Goal: Task Accomplishment & Management: Manage account settings

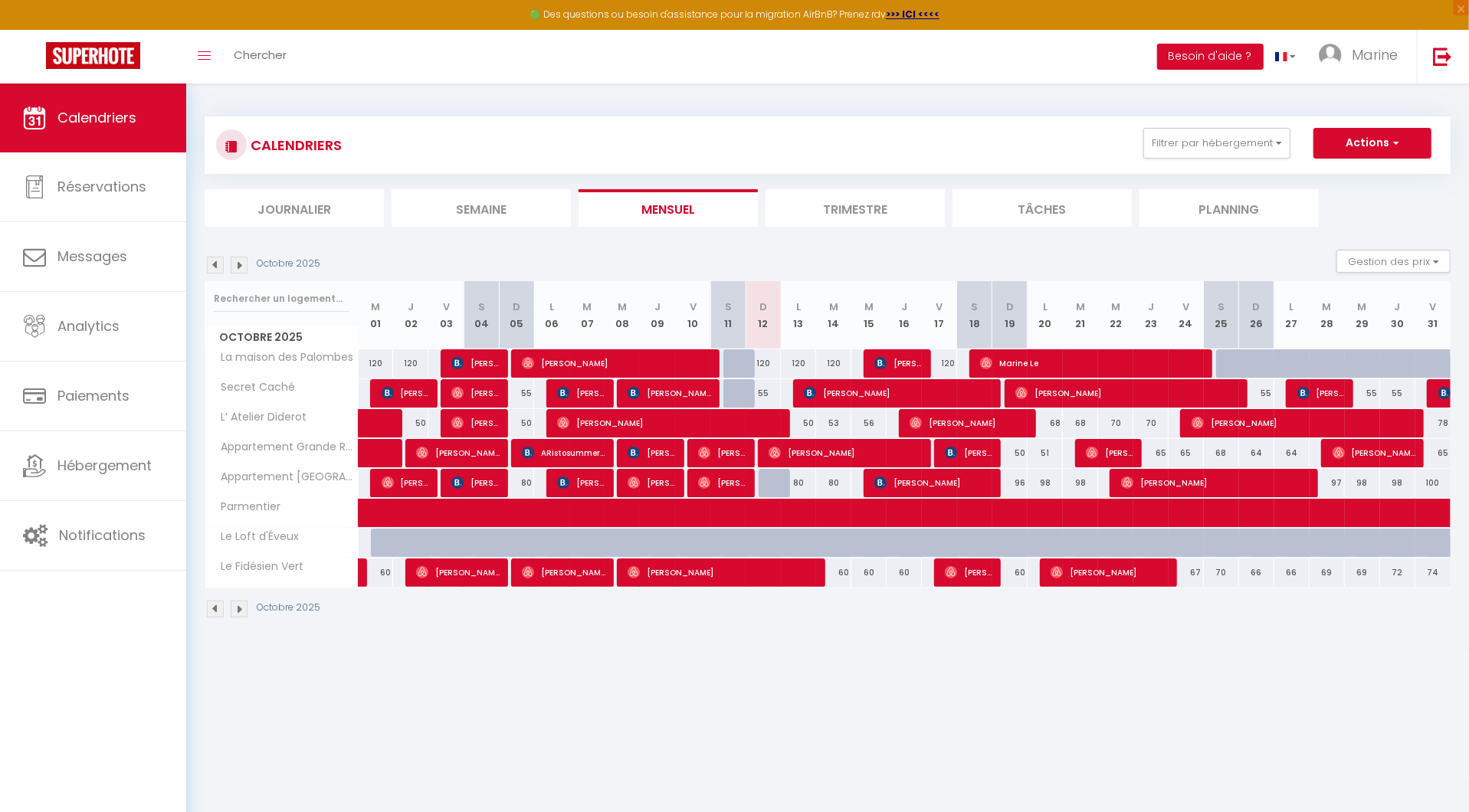
click at [656, 449] on span "[PERSON_NAME]" at bounding box center [651, 453] width 49 height 29
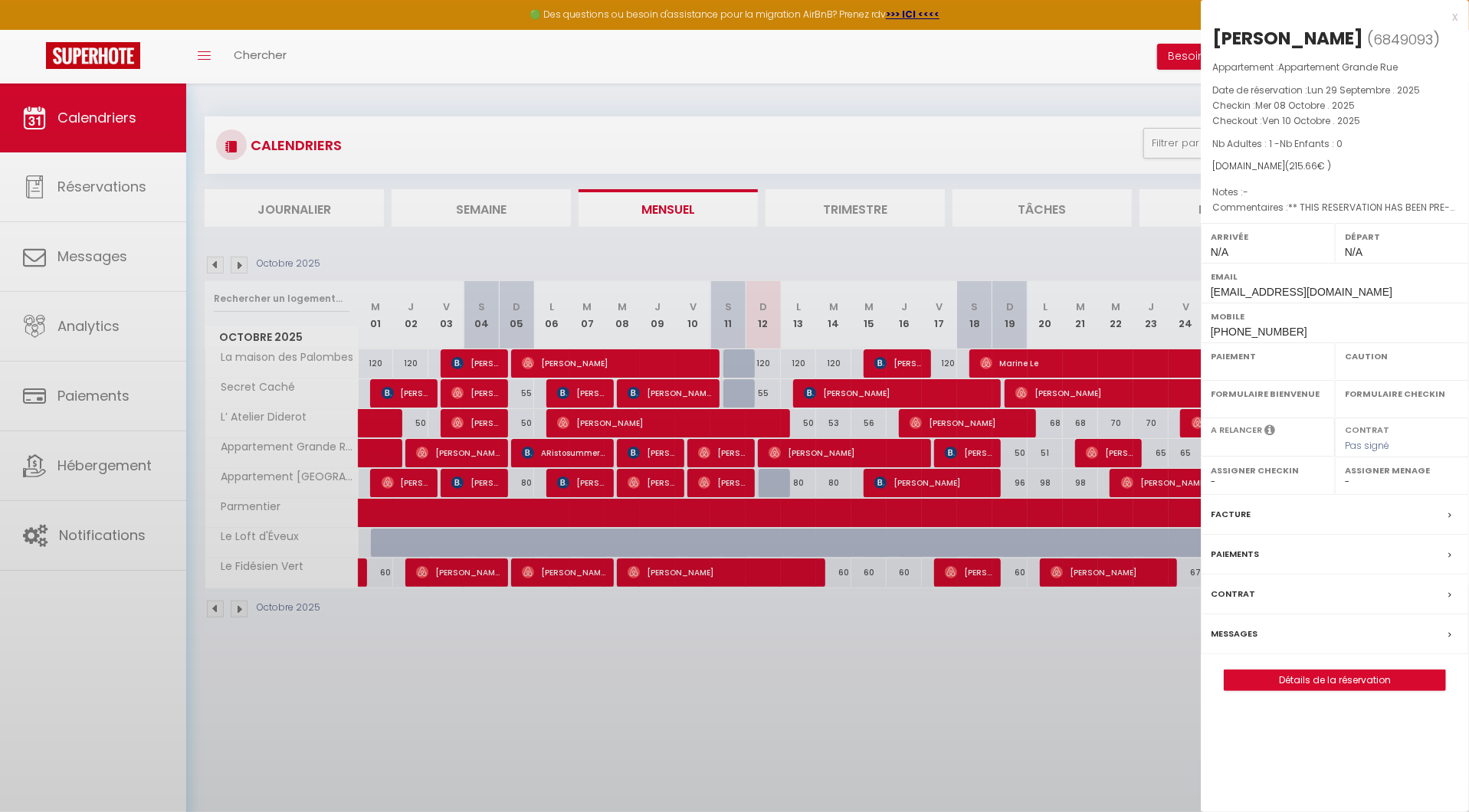
select select "OK"
select select "KO"
select select "0"
select select "1"
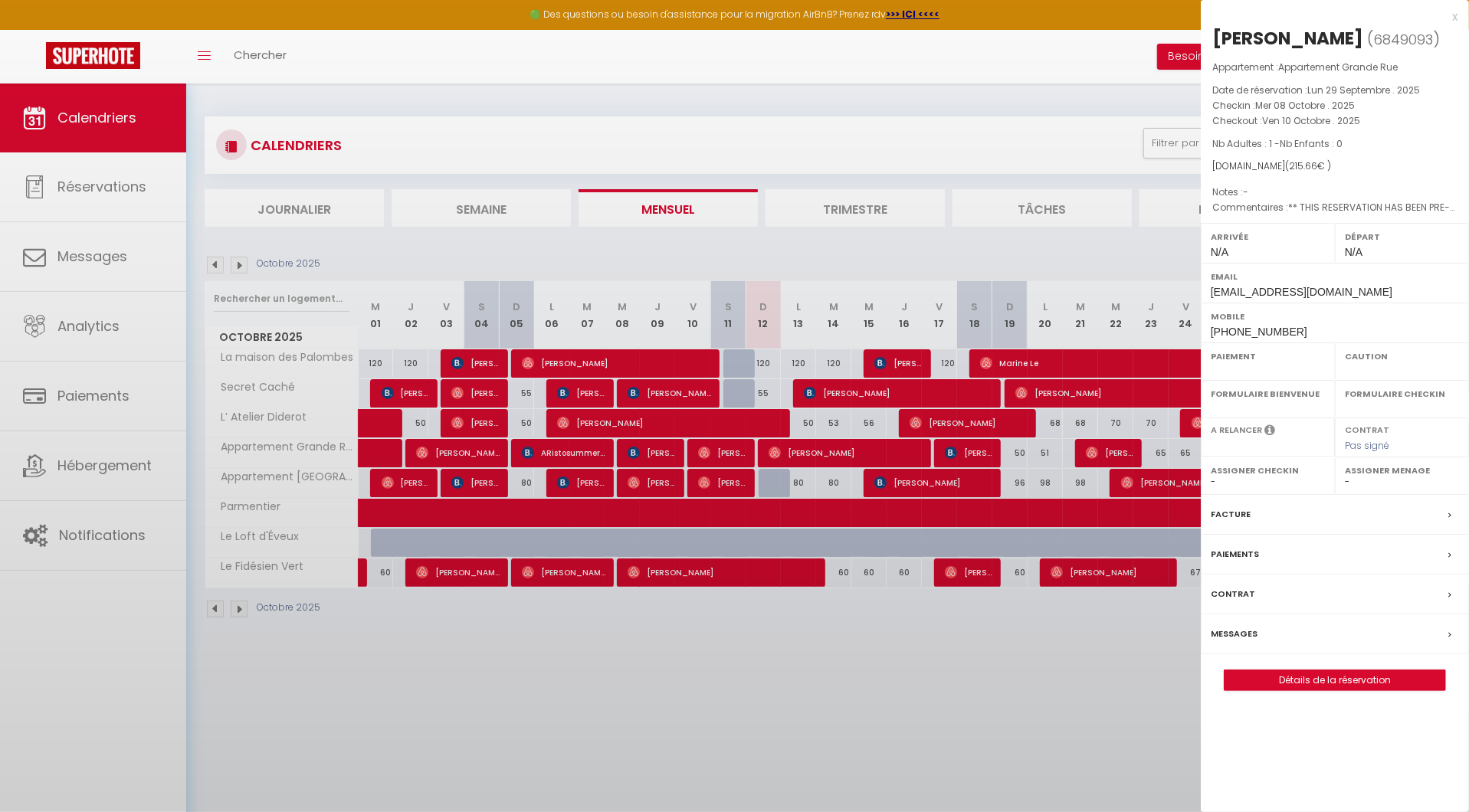
select select
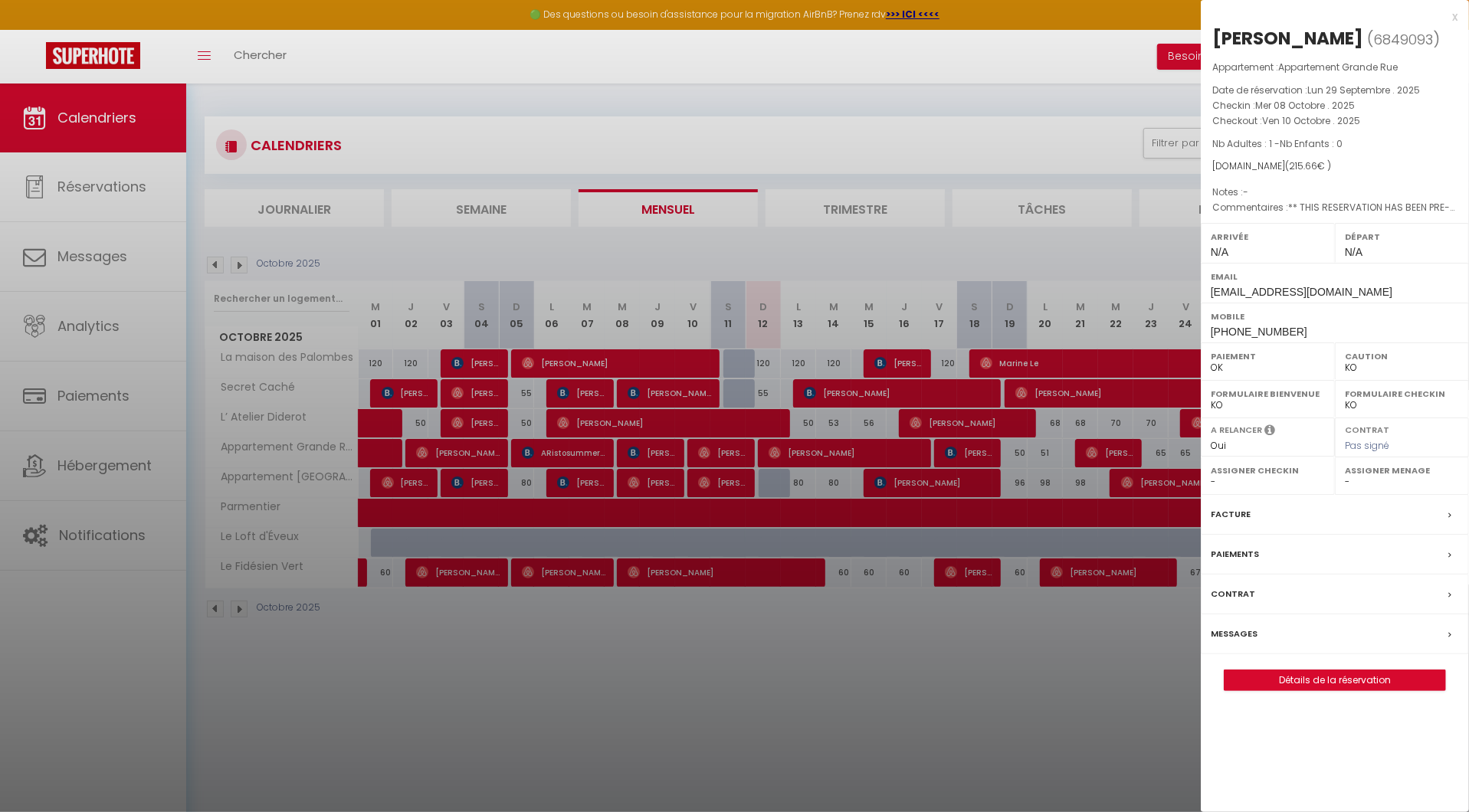
click at [1355, 670] on link "Détails de la réservation" at bounding box center [1335, 679] width 220 height 20
select select
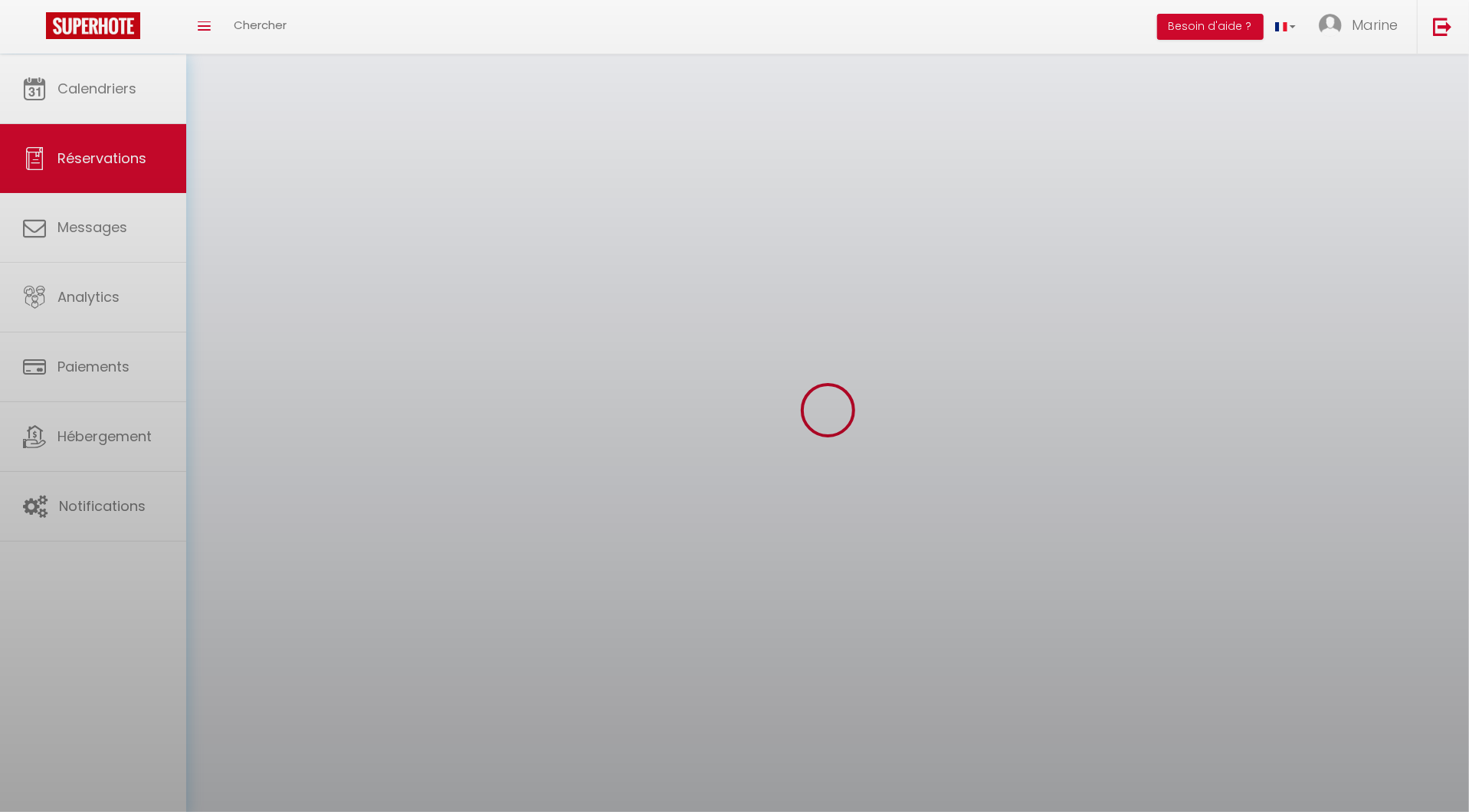
select select
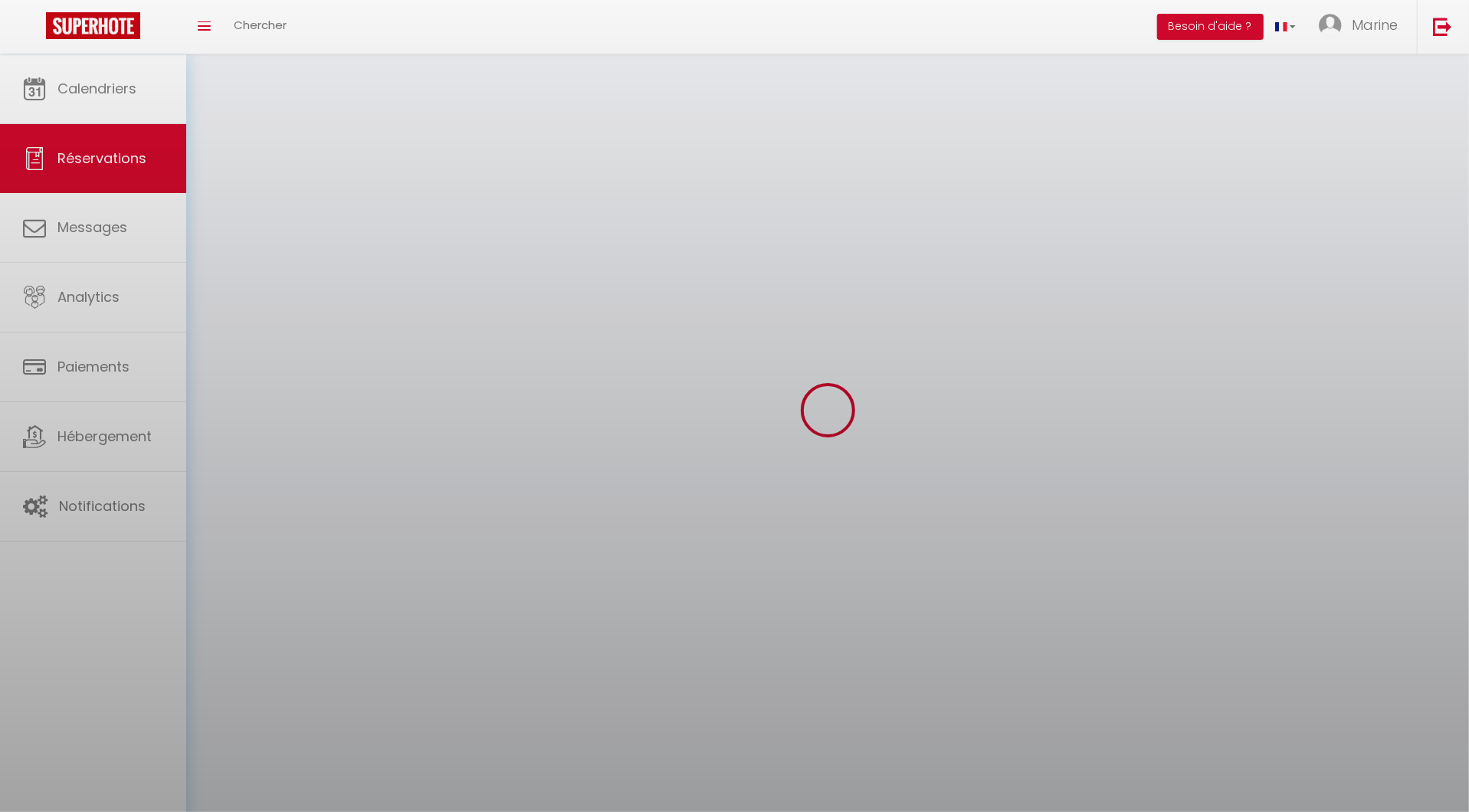
select select
checkbox input "false"
select select
select select "54"
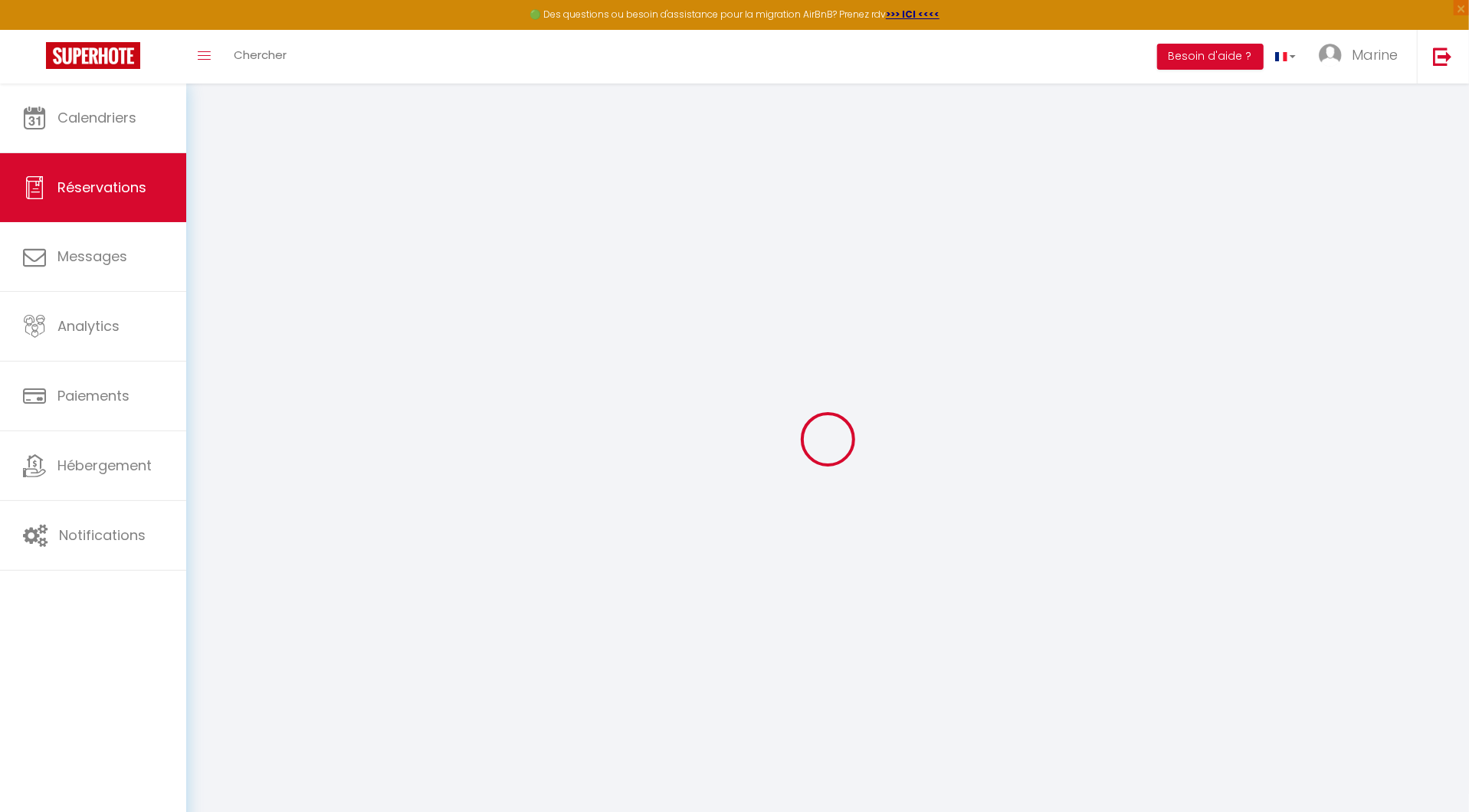
select select
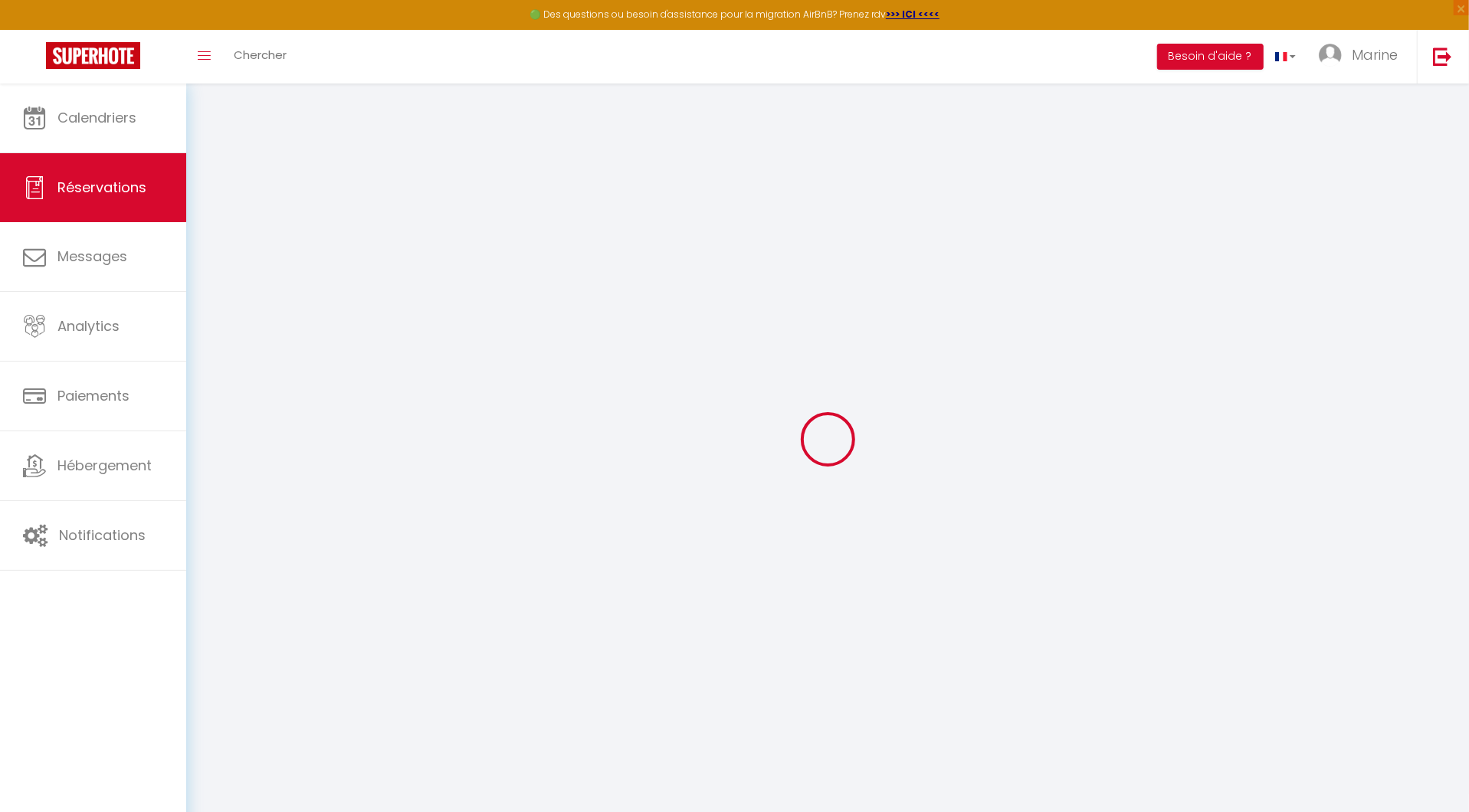
select select
checkbox input "false"
select select
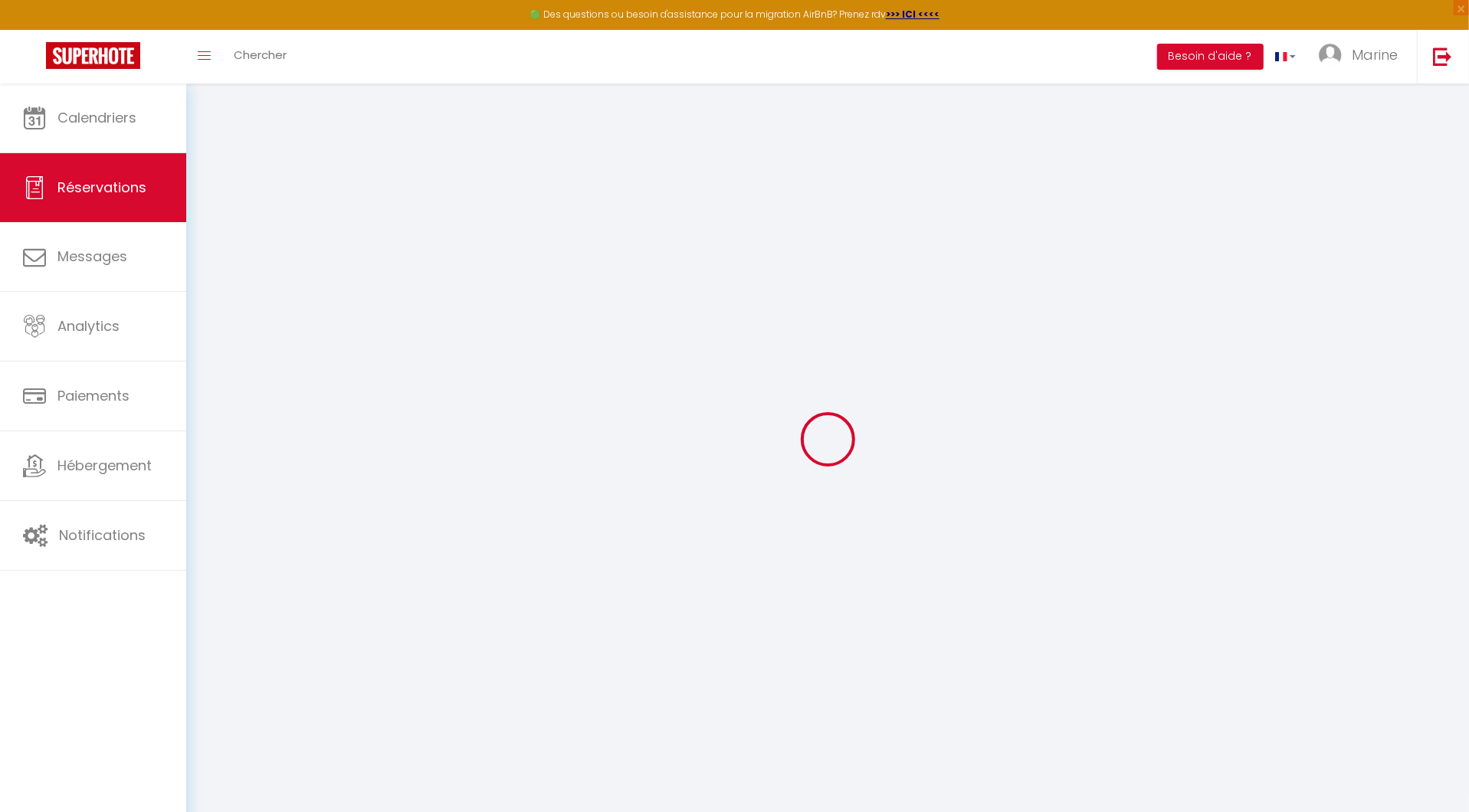
select select
checkbox input "false"
select select
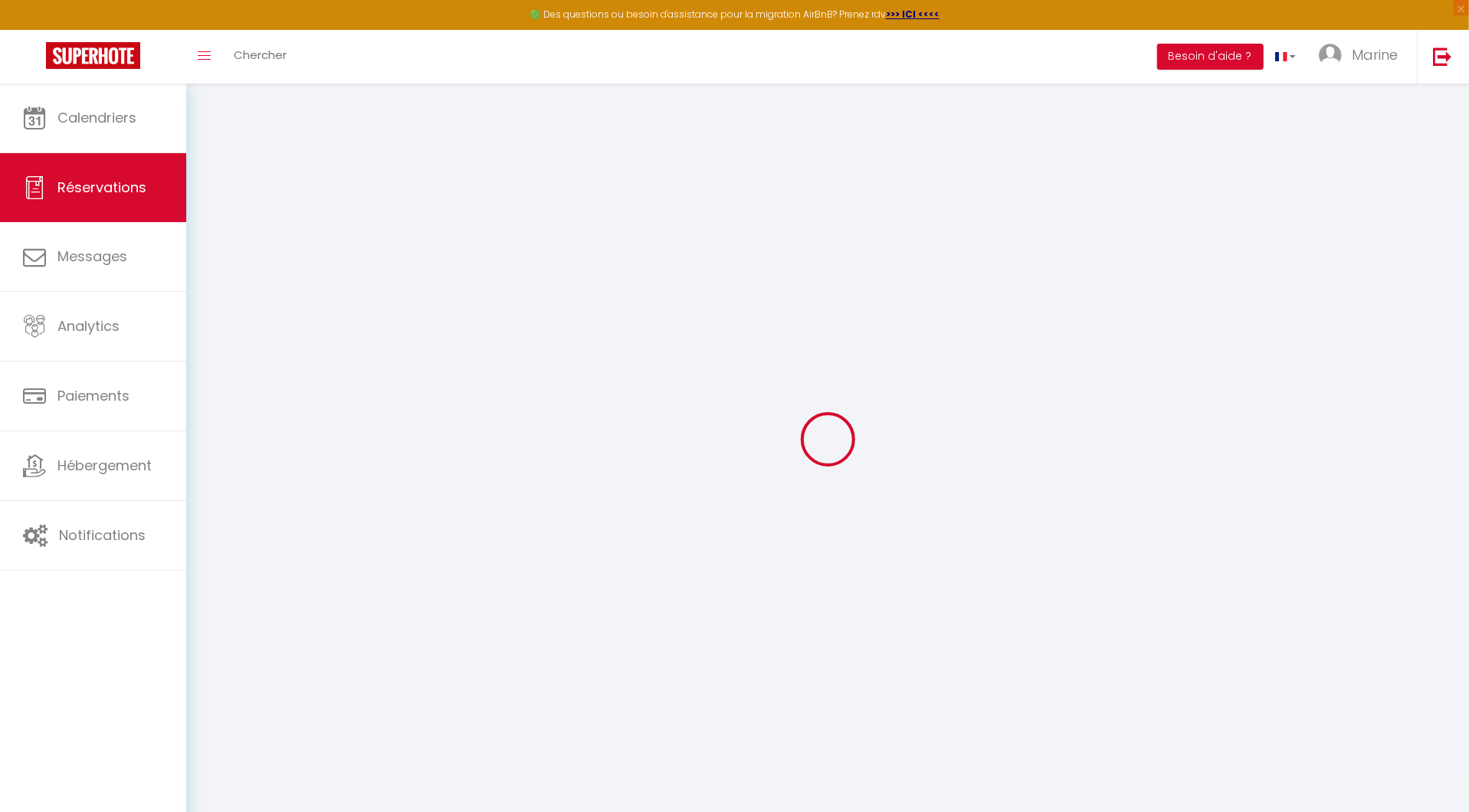
type input "REGIS"
type input "[PERSON_NAME]"
type input "[EMAIL_ADDRESS][DOMAIN_NAME]"
type input "[PHONE_NUMBER]"
select select "FR"
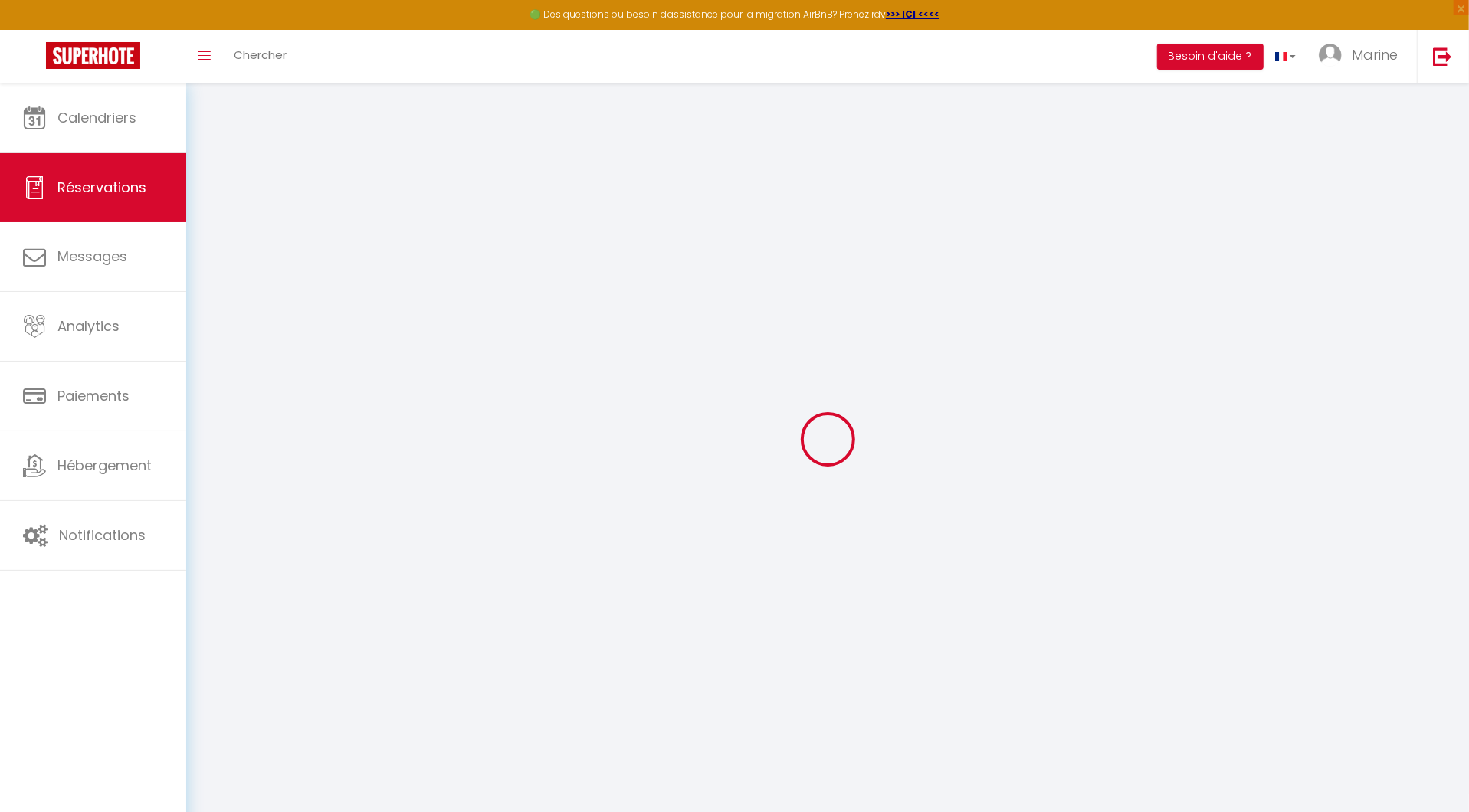
type input "32.1"
type input "3.02"
select select "67903"
select select "1"
select select
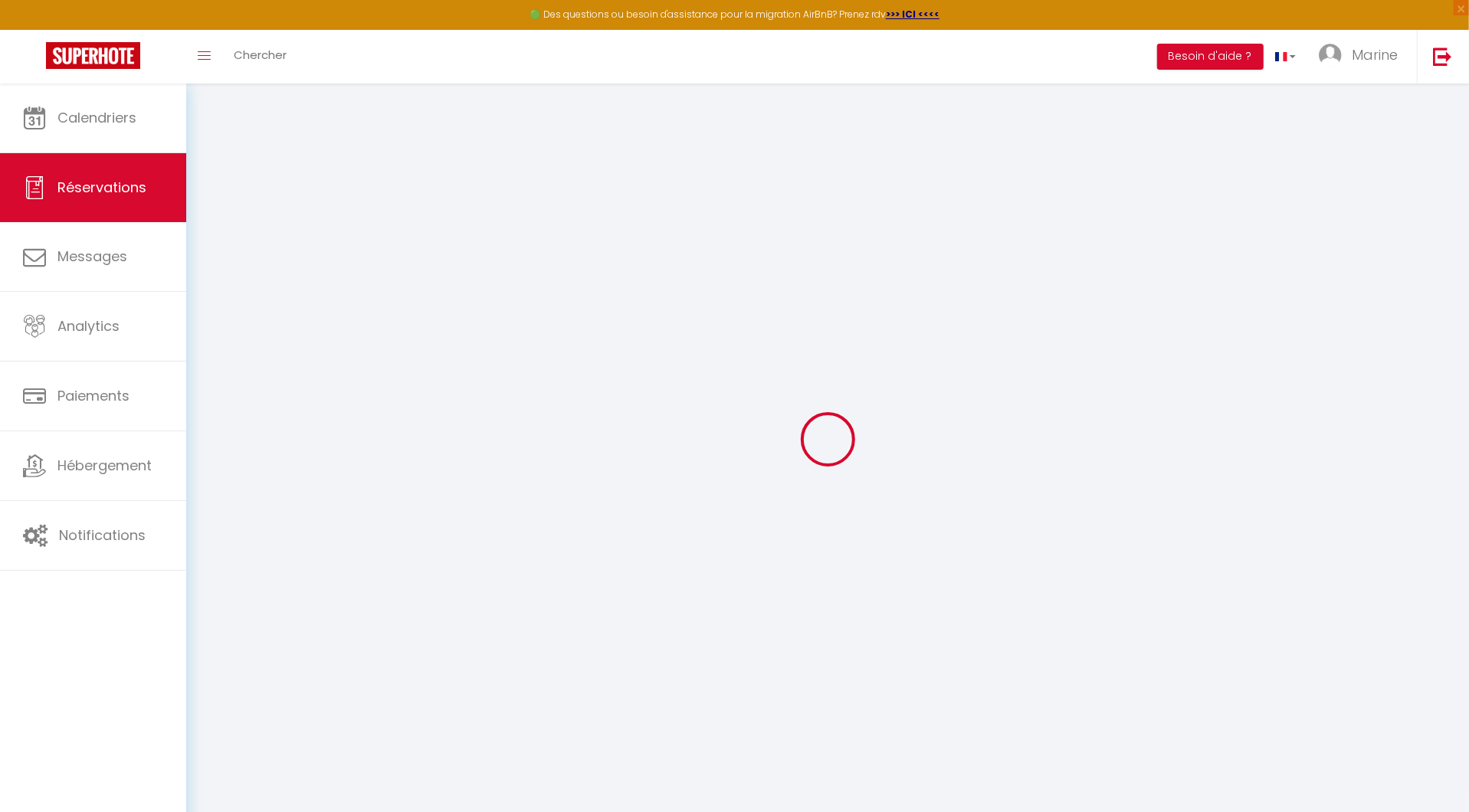
select select
type input "1"
select select "12"
select select
type input "174"
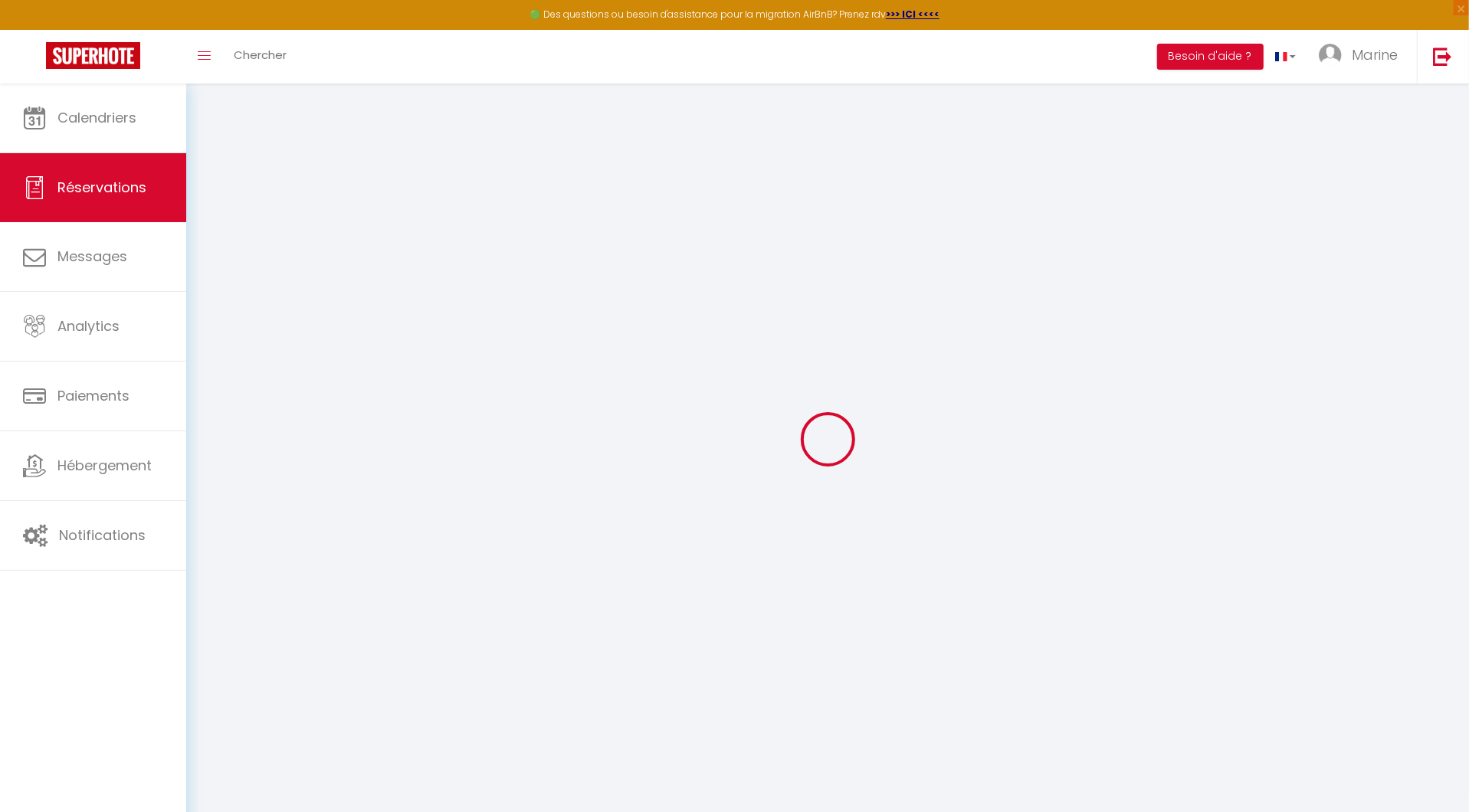
checkbox input "false"
type input "0"
select select "2"
type input "0"
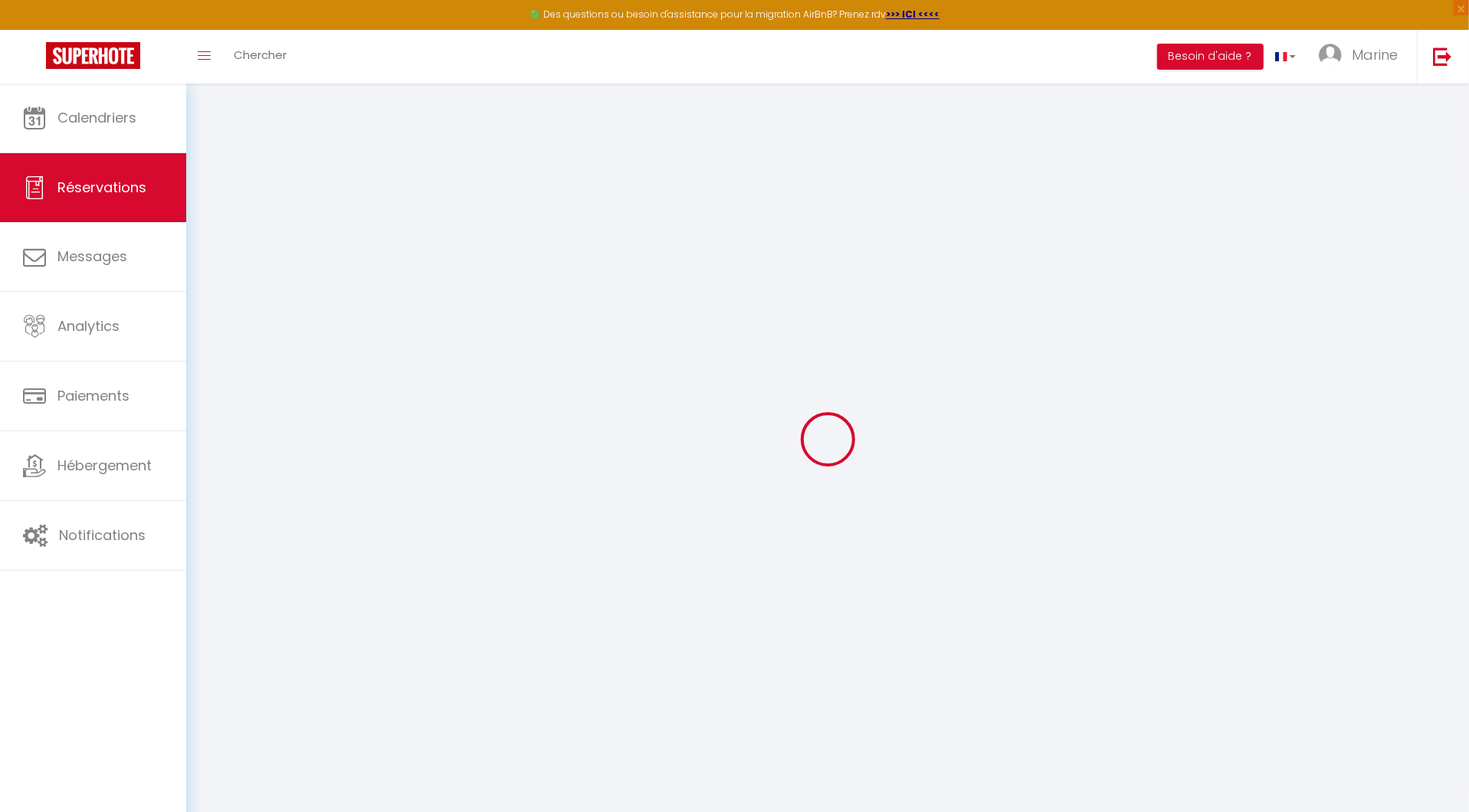
type input "0"
select select
select select "14"
checkbox input "false"
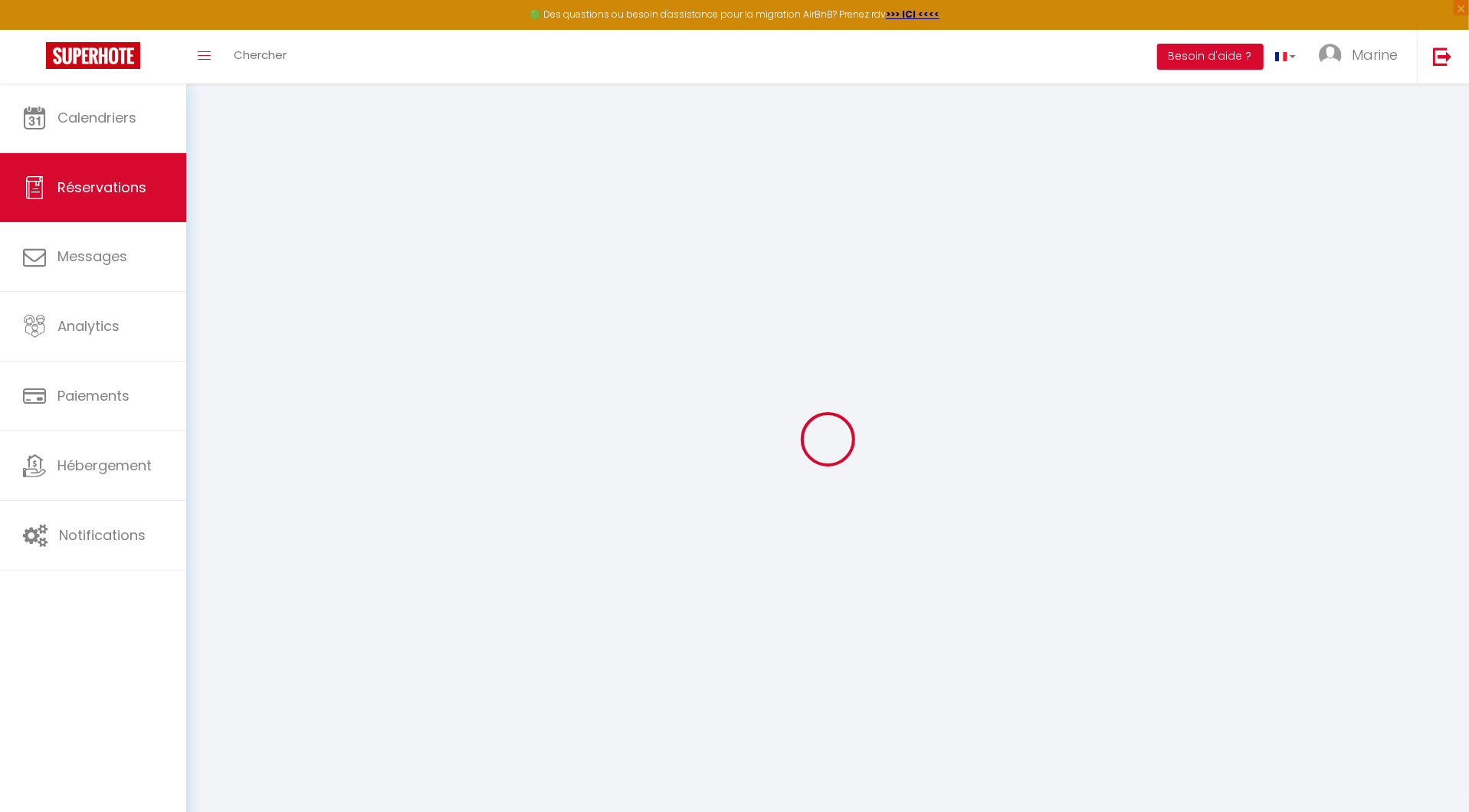
select select
checkbox input "false"
select select
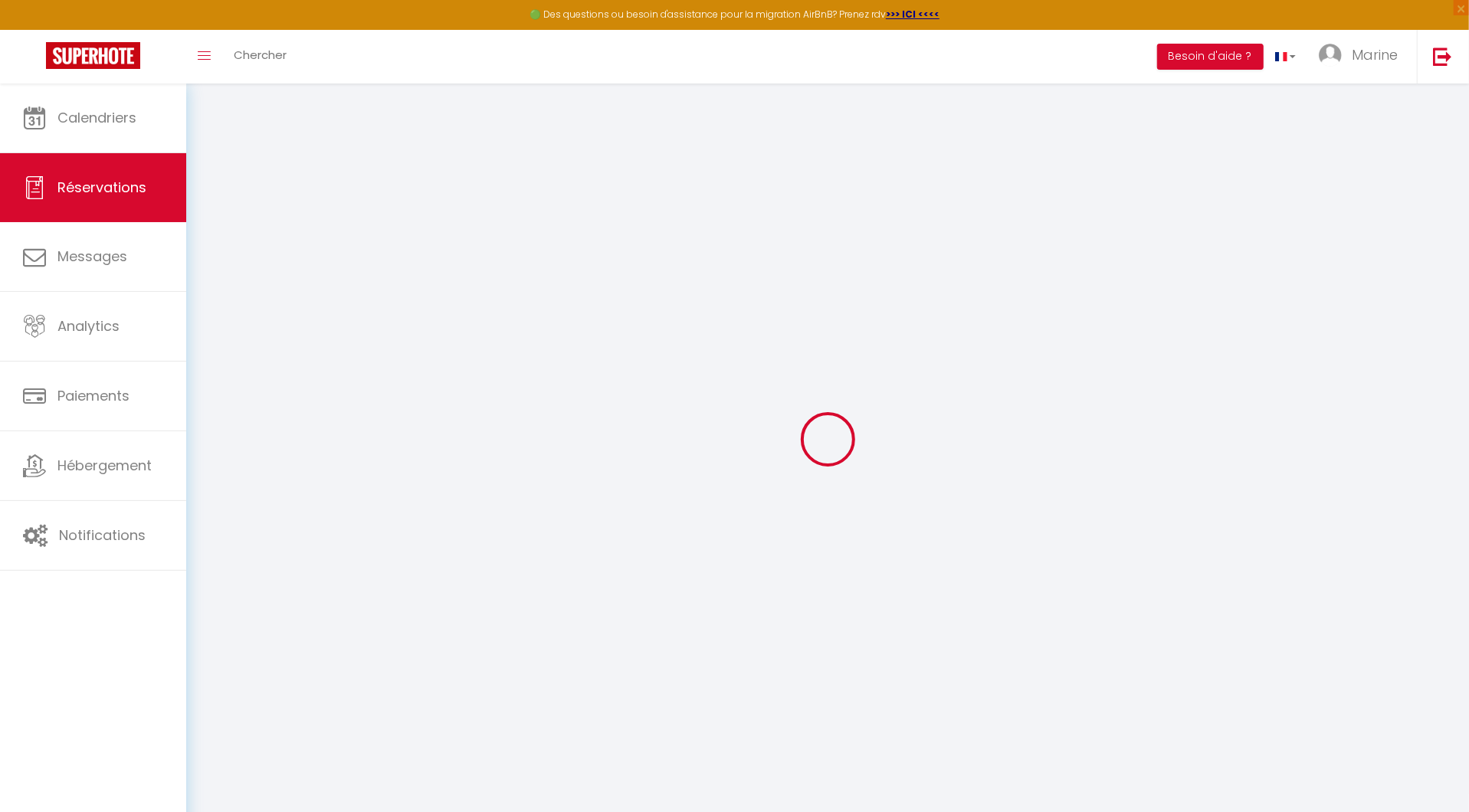
checkbox input "false"
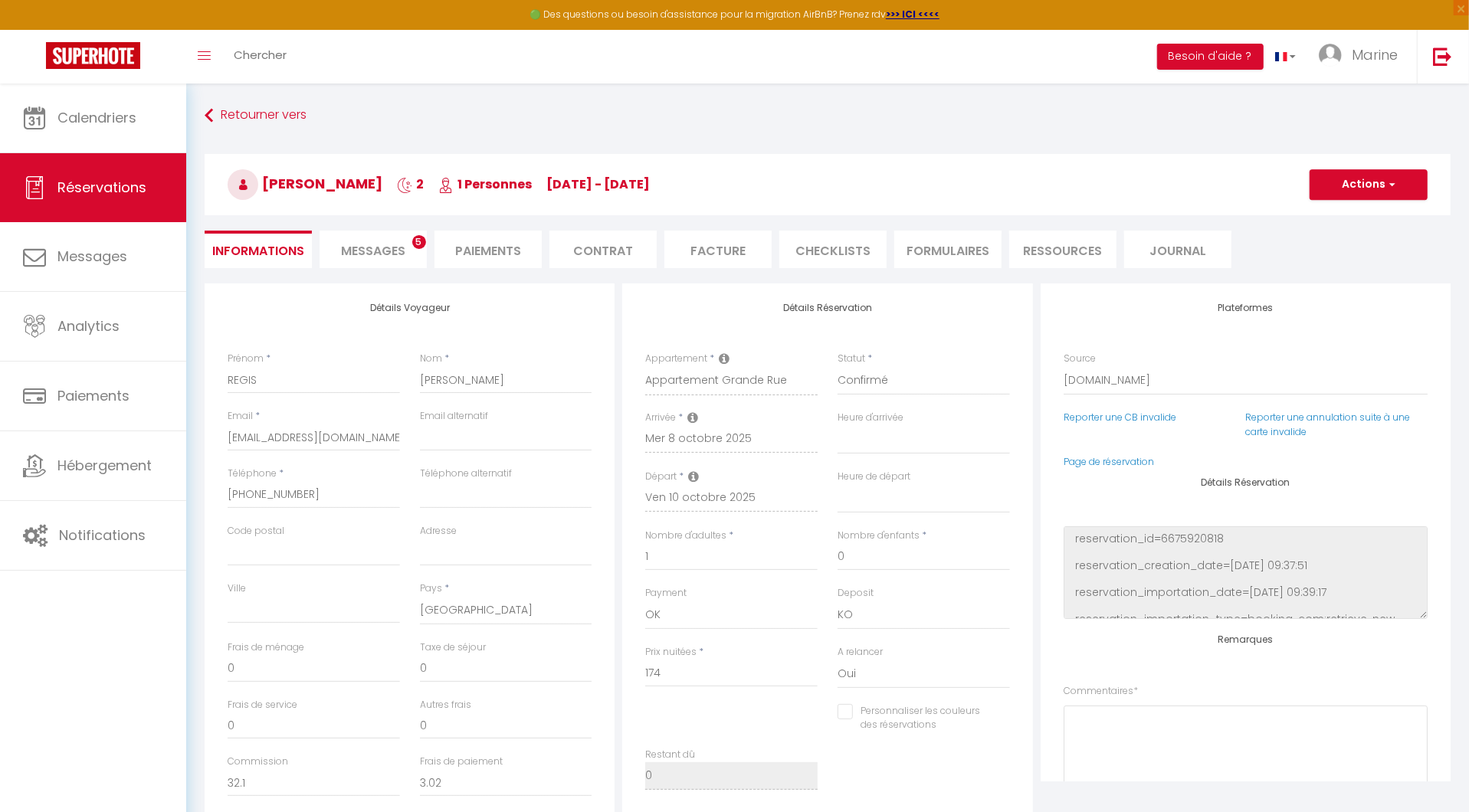
select select
checkbox input "false"
type textarea "** THIS RESERVATION HAS BEEN PRE-PAID ** BOOKING NOTE : Payment charge is EUR 3…"
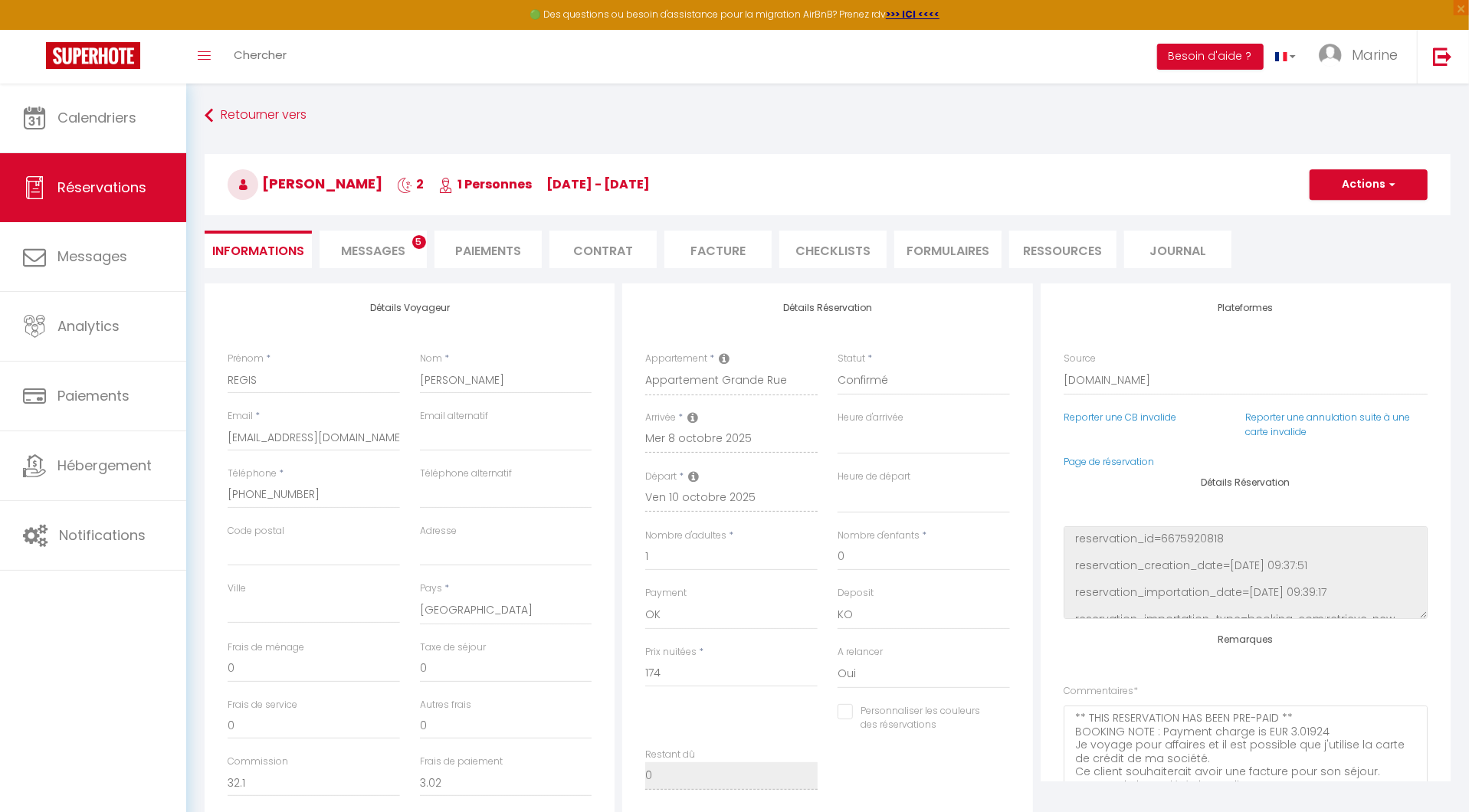
type input "40"
type input "1.66"
select select
checkbox input "false"
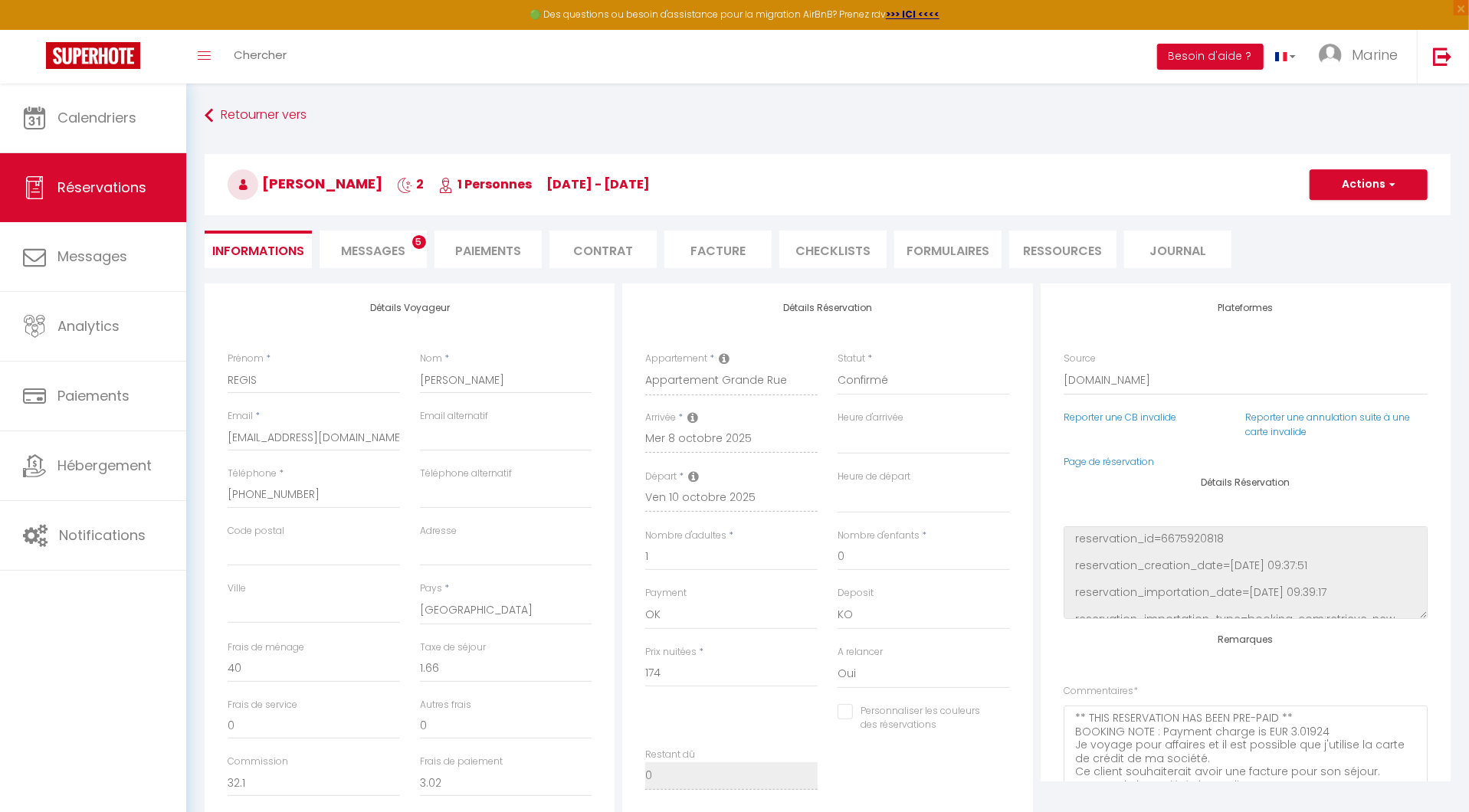
select select
click at [745, 246] on li "Facture" at bounding box center [718, 249] width 107 height 37
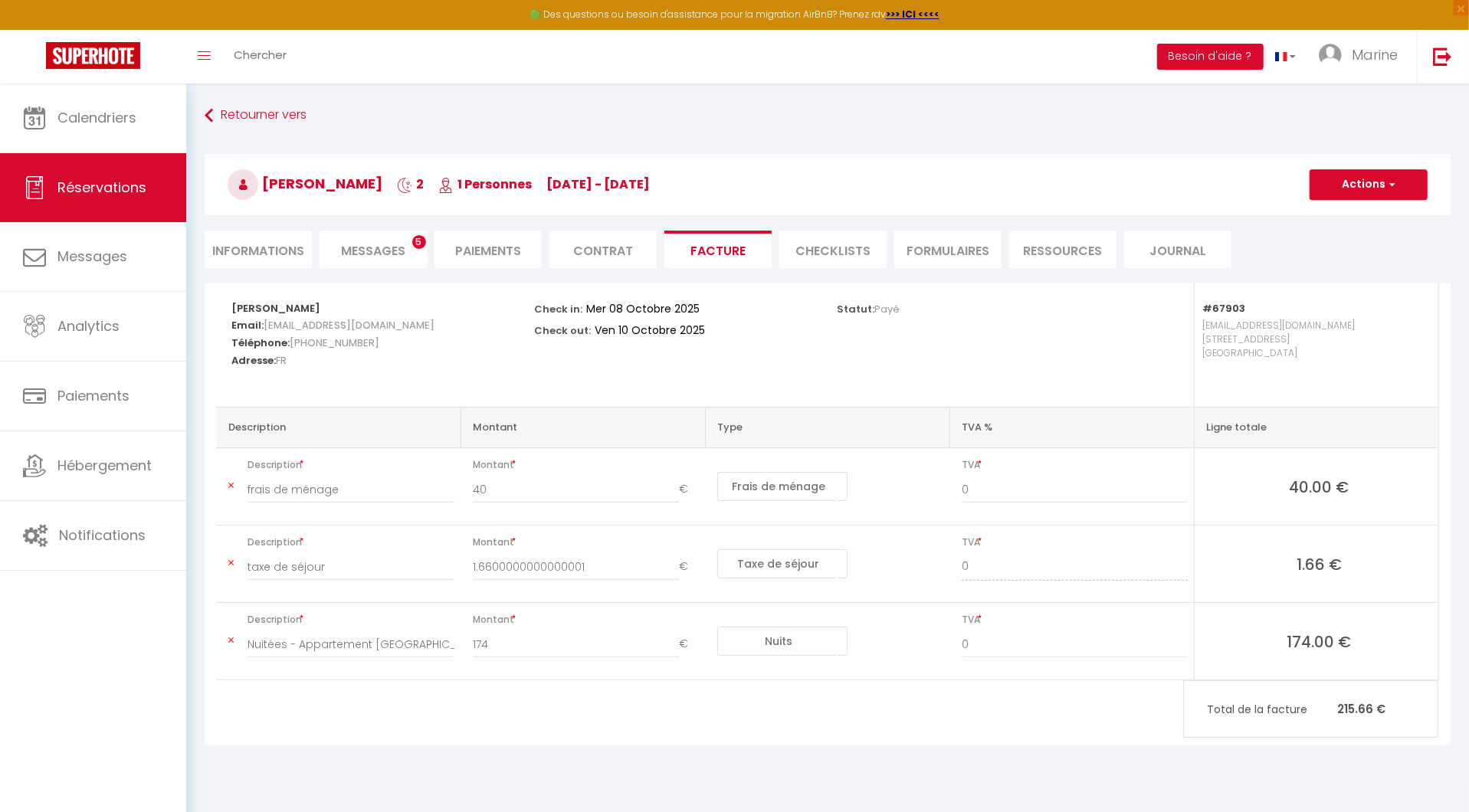
click at [1395, 190] on button "Actions" at bounding box center [1368, 184] width 118 height 31
click at [1377, 261] on link "Envoyer la facture" at bounding box center [1357, 258] width 129 height 20
type input "[EMAIL_ADDRESS][DOMAIN_NAME]"
select select "fr"
type input "Votre facture 6849093 - Appartement [GEOGRAPHIC_DATA]"
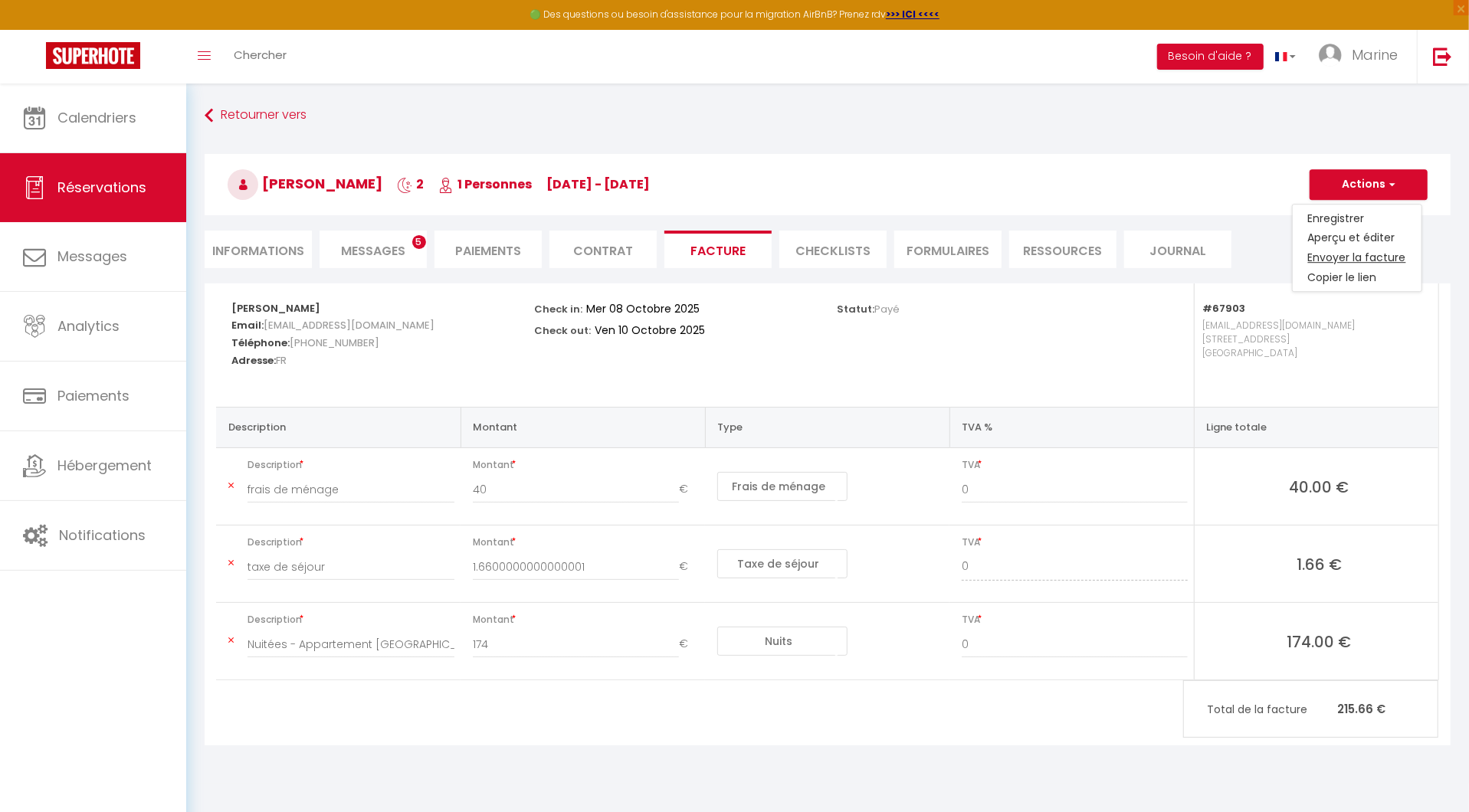
type textarea "Bonjour, Voici le lien pour télécharger votre facture : [URL][DOMAIN_NAME] Déta…"
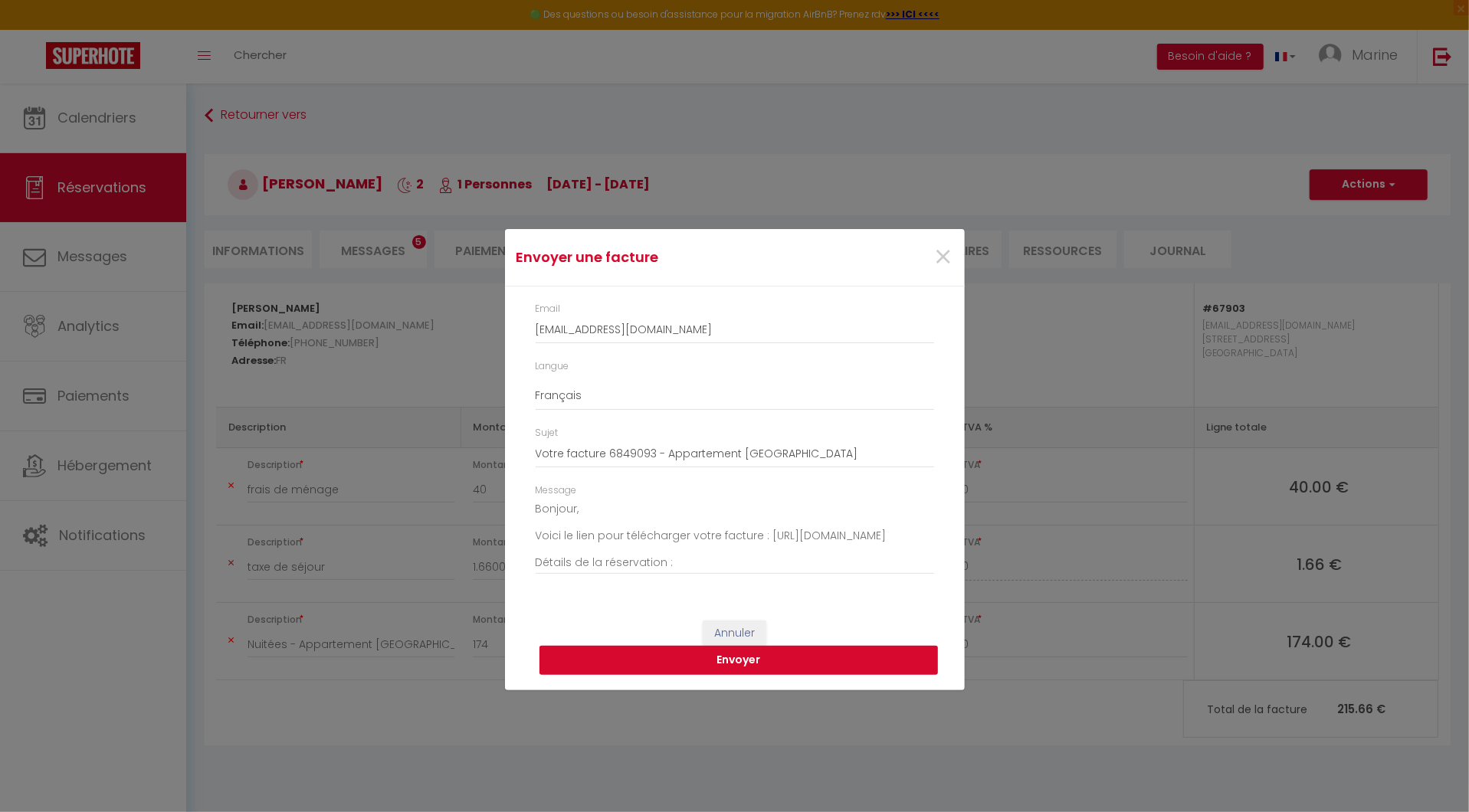
click at [691, 665] on button "Envoyer" at bounding box center [738, 660] width 399 height 29
